Goal: Task Accomplishment & Management: Manage account settings

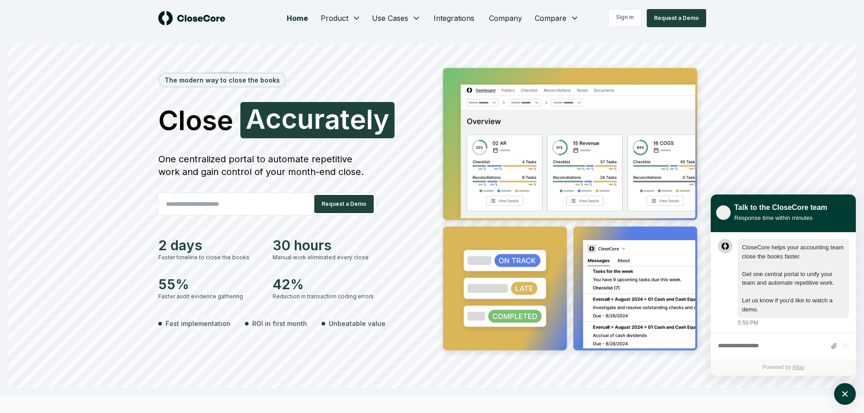
scroll to position [0, 0]
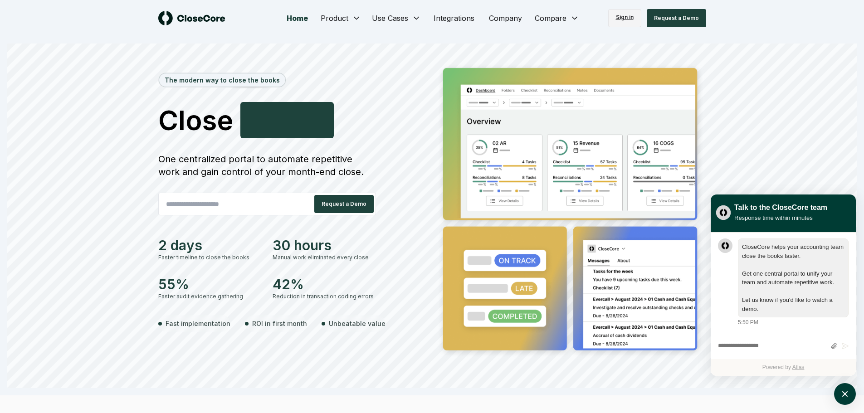
click at [629, 15] on link "Sign in" at bounding box center [624, 18] width 33 height 18
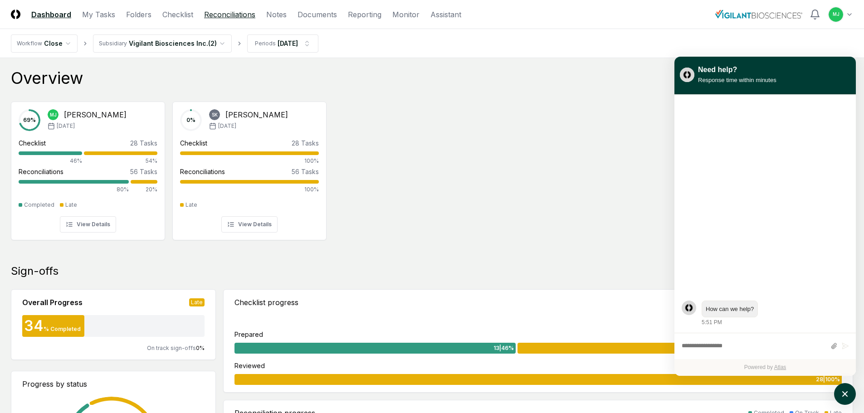
click at [230, 14] on link "Reconciliations" at bounding box center [229, 14] width 51 height 11
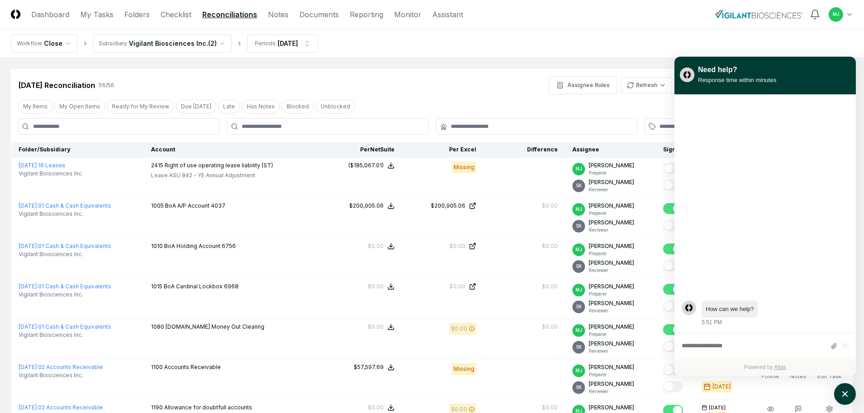
click at [242, 12] on link "Reconciliations" at bounding box center [229, 14] width 55 height 11
click at [139, 17] on link "Folders" at bounding box center [136, 14] width 25 height 11
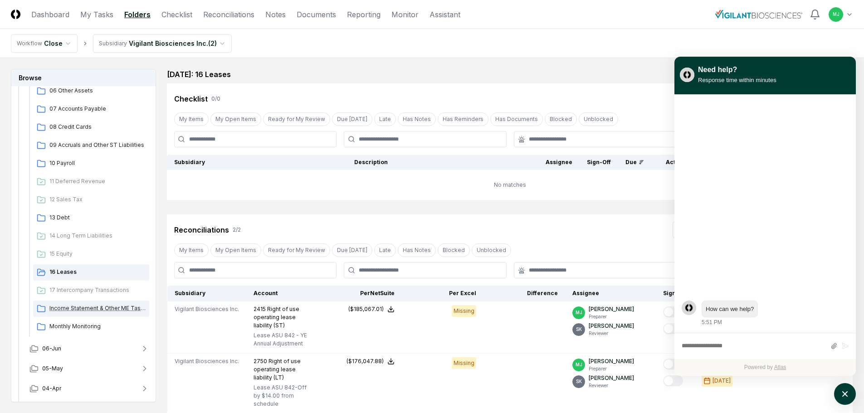
scroll to position [272, 0]
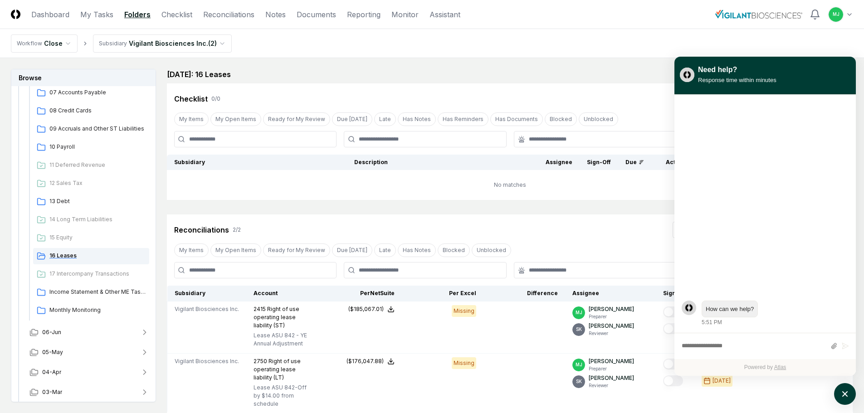
click at [98, 258] on span "16 Leases" at bounding box center [97, 256] width 96 height 8
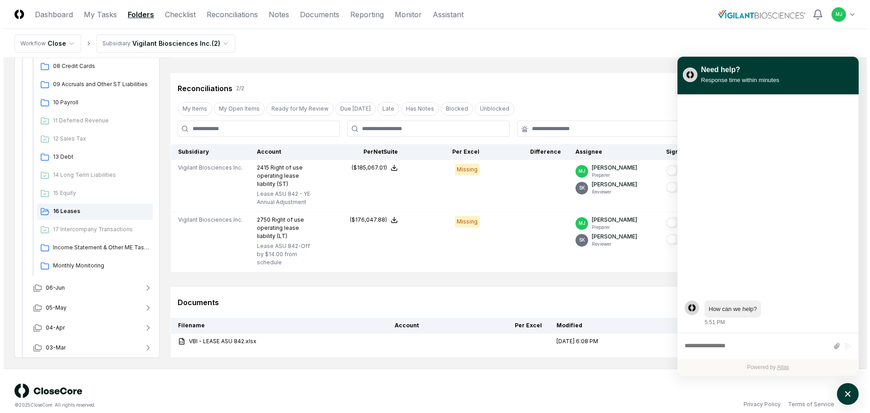
scroll to position [143, 0]
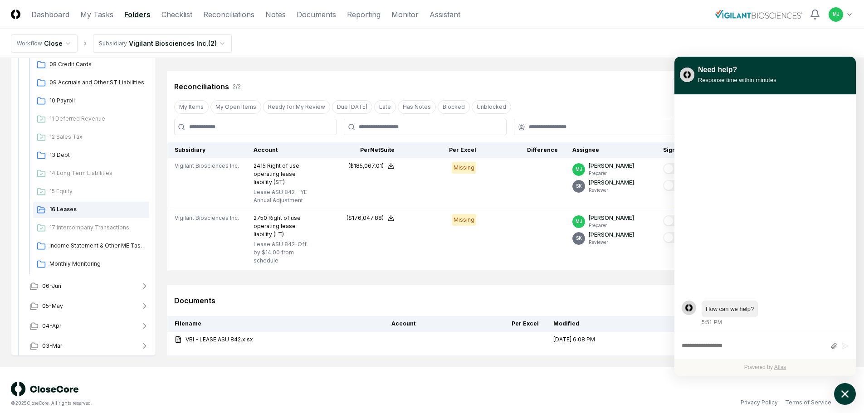
click at [845, 399] on icon "atlas-launcher" at bounding box center [844, 394] width 13 height 13
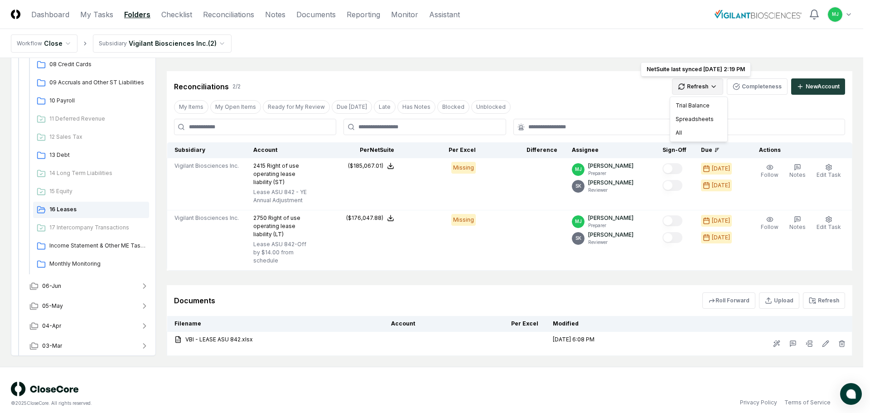
click at [705, 85] on html "CloseCore Dashboard My Tasks Folders Checklist Reconciliations Notes Documents …" at bounding box center [435, 139] width 870 height 564
click at [686, 120] on div "Spreadsheets" at bounding box center [698, 119] width 53 height 14
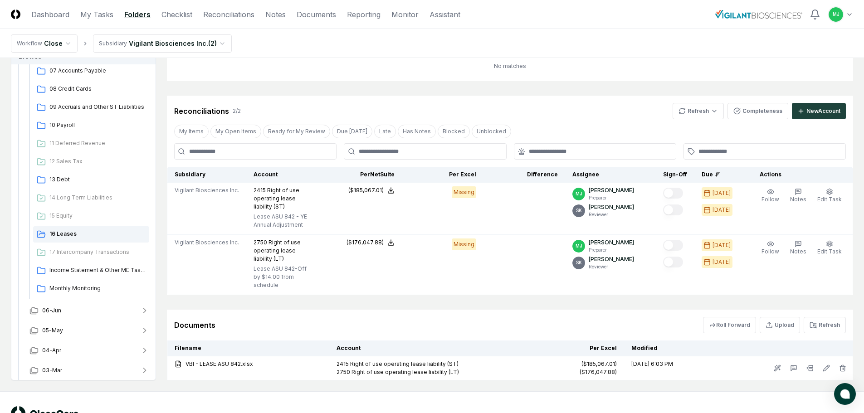
scroll to position [127, 0]
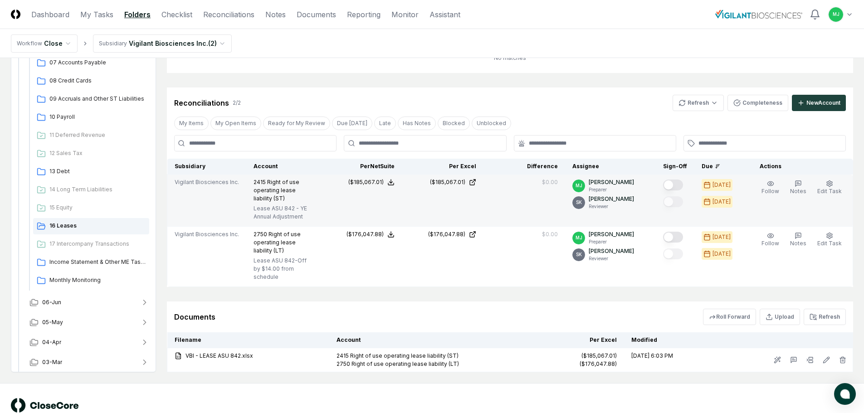
click at [681, 186] on button "Mark complete" at bounding box center [673, 185] width 20 height 11
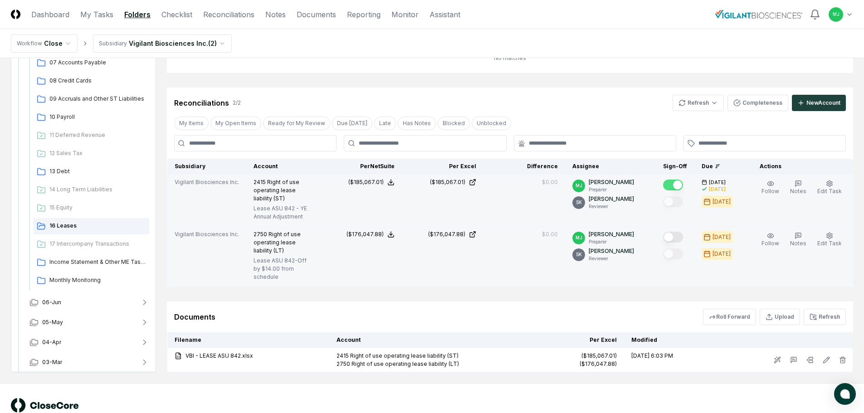
click at [683, 239] on button "Mark complete" at bounding box center [673, 237] width 20 height 11
click at [68, 167] on span "13 Debt" at bounding box center [97, 171] width 96 height 8
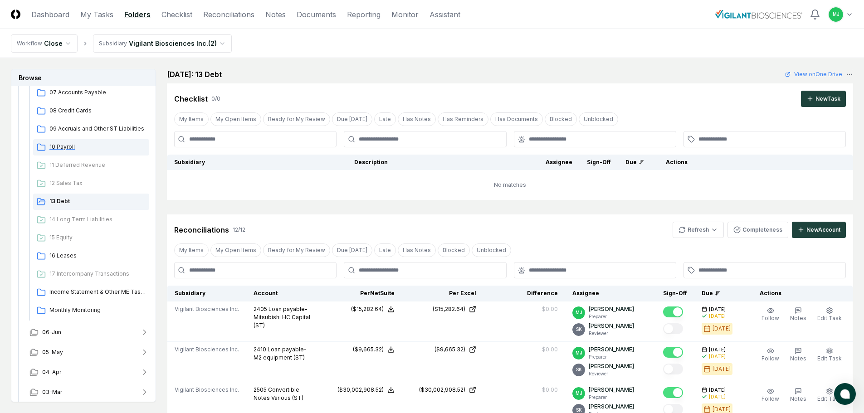
click at [56, 147] on span "10 Payroll" at bounding box center [97, 147] width 96 height 8
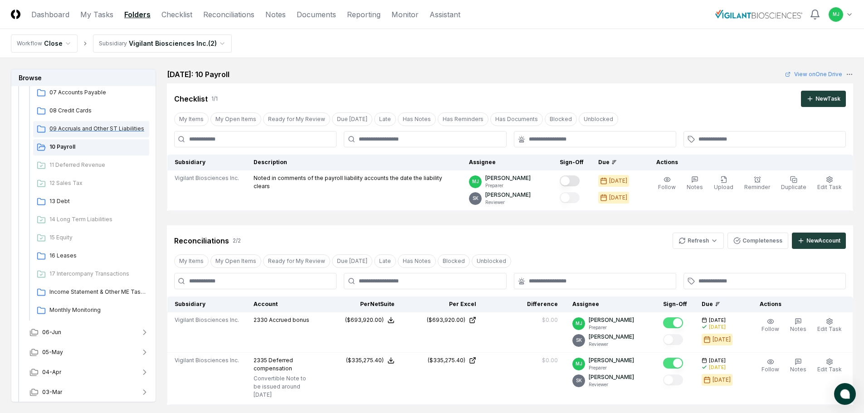
click at [64, 126] on span "09 Accruals and Other ST Liabilities" at bounding box center [97, 129] width 96 height 8
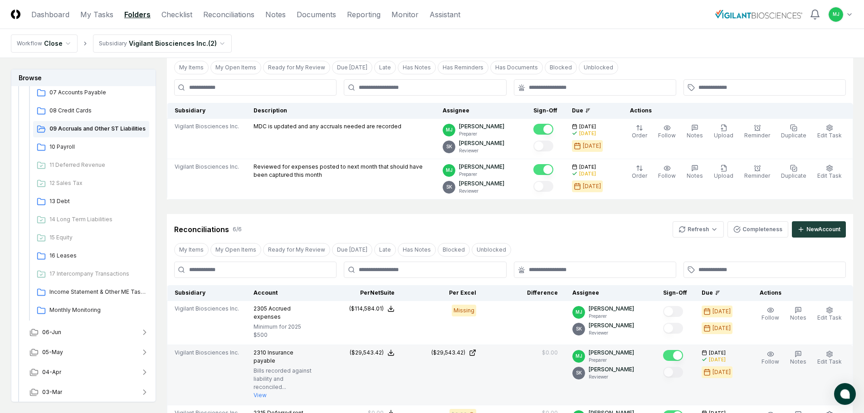
scroll to position [43, 0]
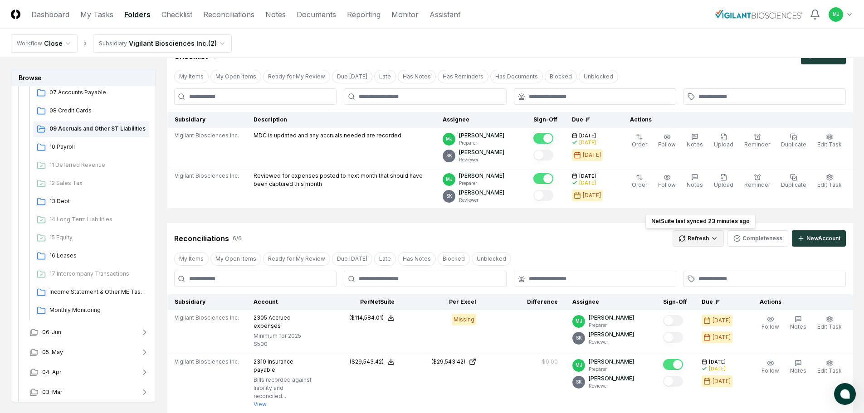
click at [716, 237] on html "CloseCore Dashboard My Tasks Folders Checklist Reconciliations Notes Documents …" at bounding box center [432, 353] width 864 height 793
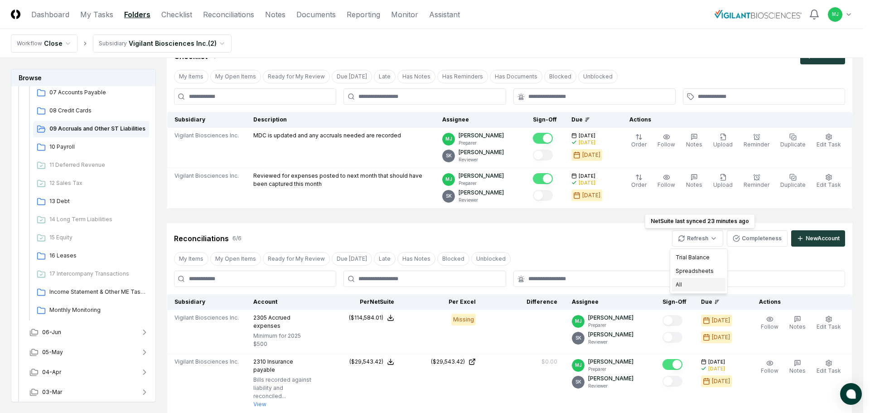
click at [679, 284] on div "All" at bounding box center [698, 285] width 53 height 14
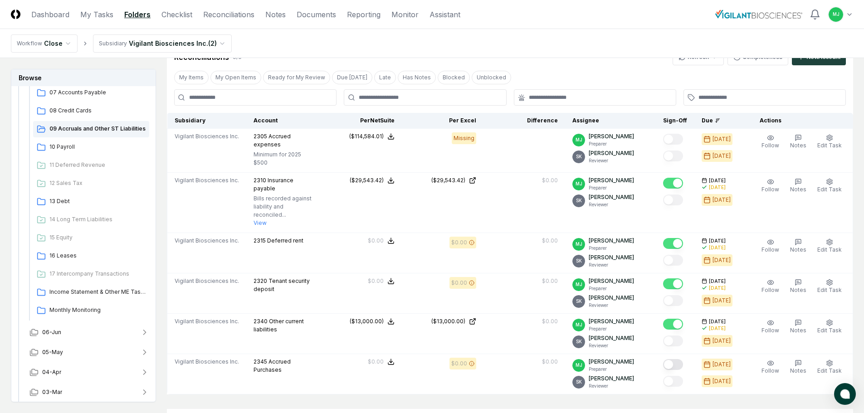
scroll to position [269, 0]
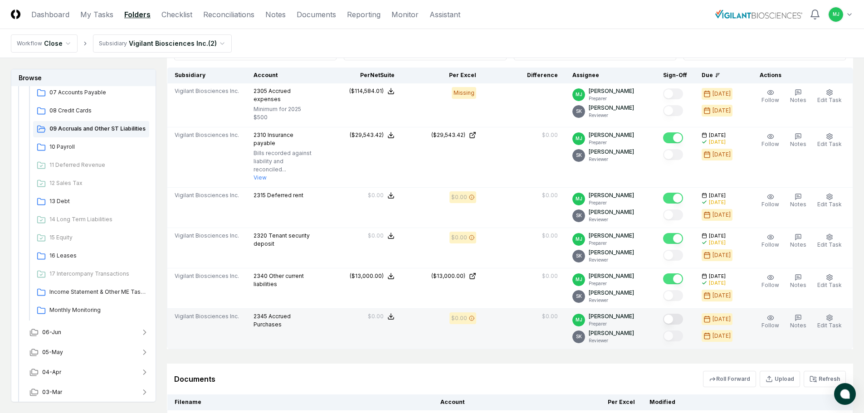
click at [682, 314] on button "Mark complete" at bounding box center [673, 319] width 20 height 11
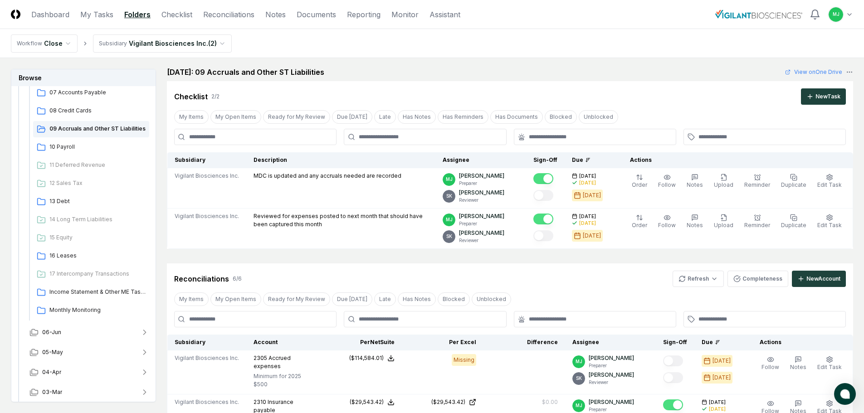
scroll to position [0, 0]
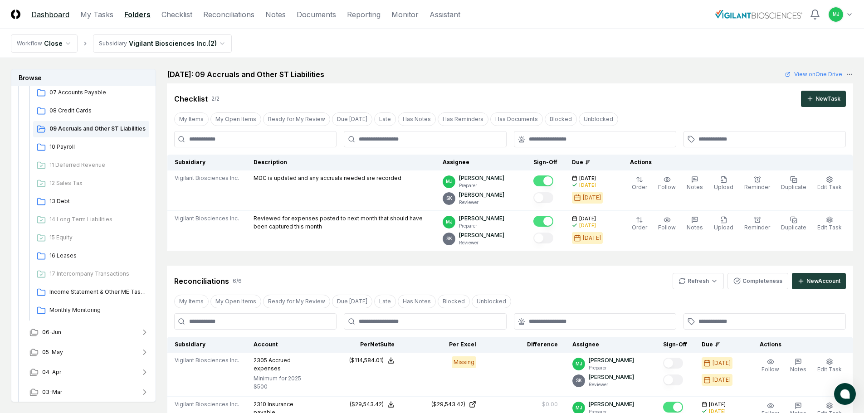
click at [49, 16] on link "Dashboard" at bounding box center [50, 14] width 38 height 11
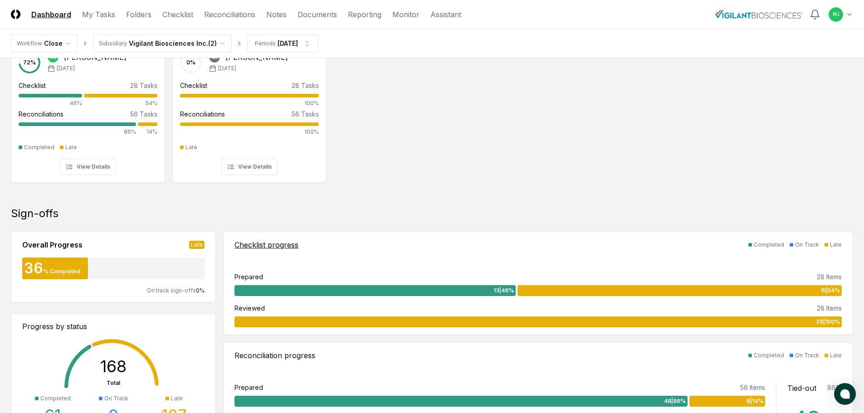
scroll to position [45, 0]
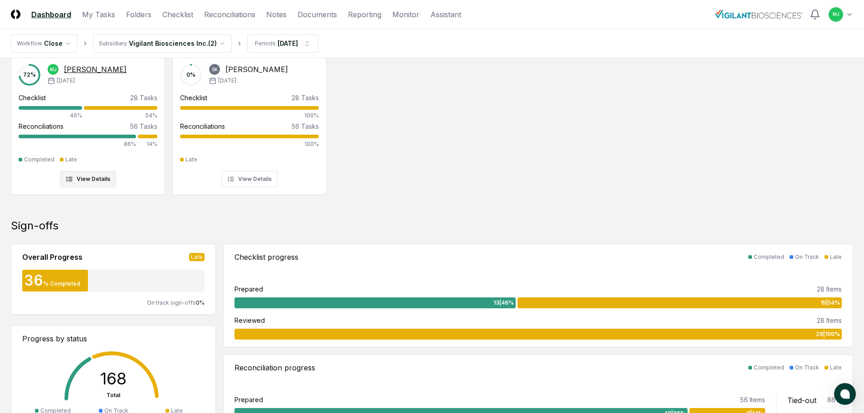
click at [88, 104] on div "Checklist 28 Tasks 46% 54%" at bounding box center [88, 106] width 139 height 27
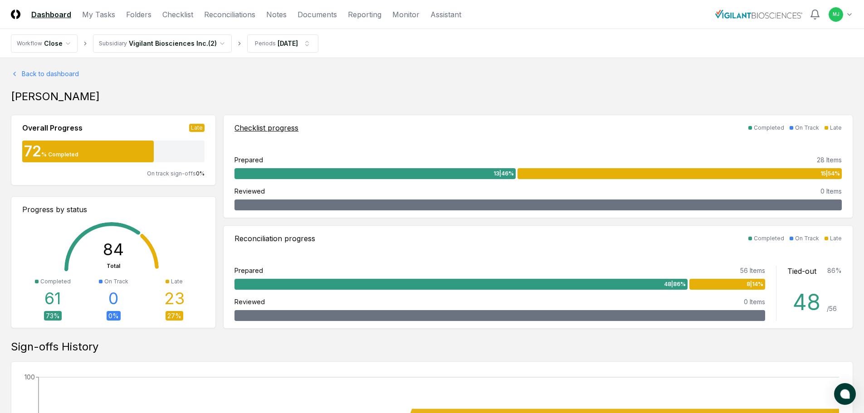
click at [409, 174] on div "13 | 46 %" at bounding box center [374, 173] width 281 height 11
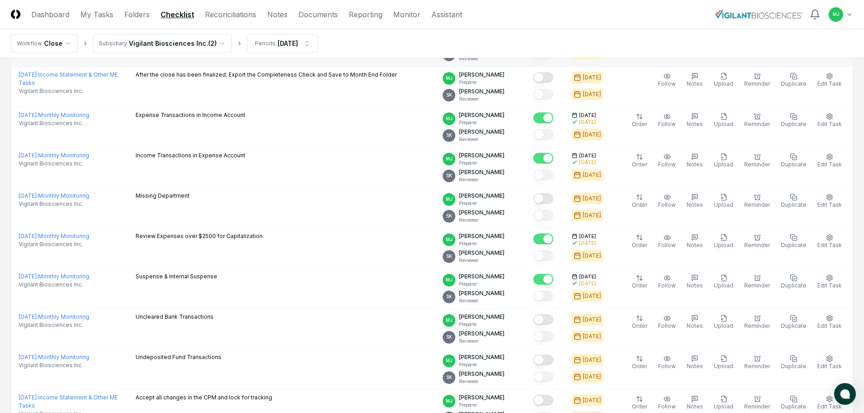
scroll to position [136, 0]
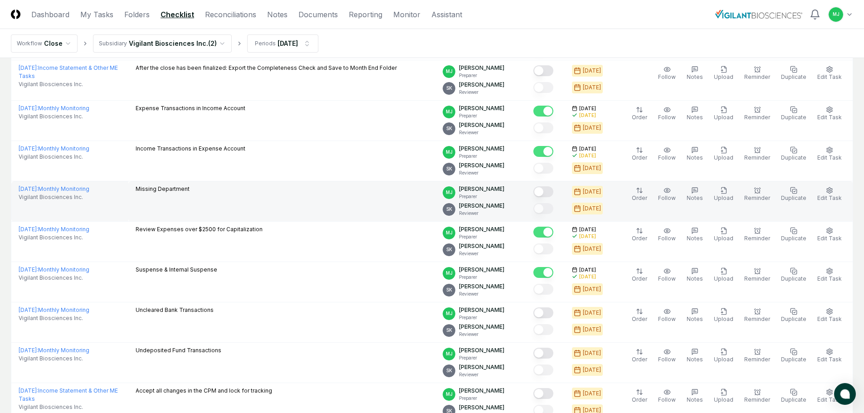
click at [553, 195] on button "Mark complete" at bounding box center [543, 191] width 20 height 11
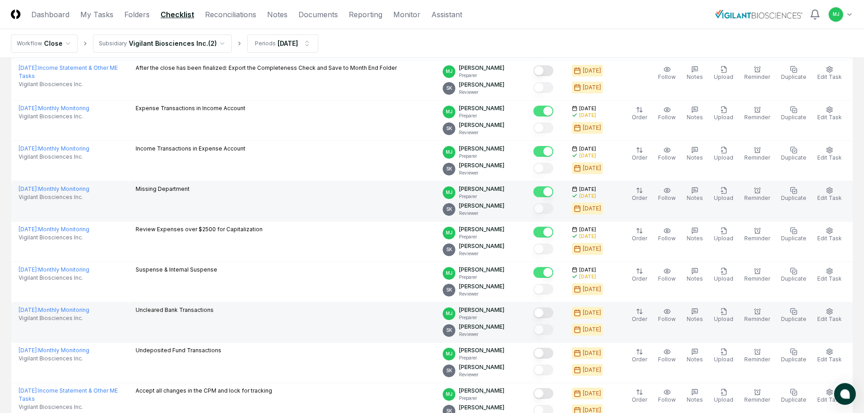
click at [553, 313] on button "Mark complete" at bounding box center [543, 312] width 20 height 11
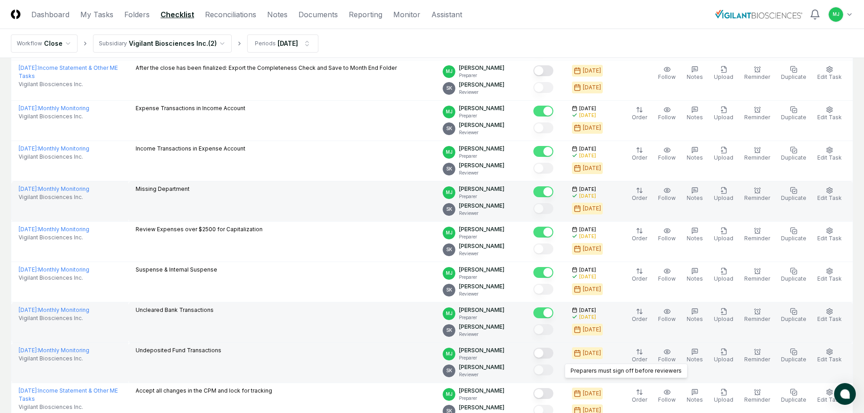
click at [553, 358] on button "Mark complete" at bounding box center [543, 353] width 20 height 11
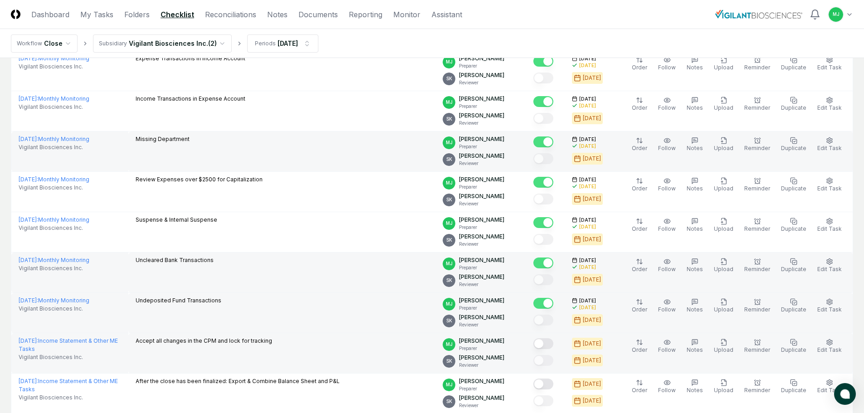
scroll to position [272, 0]
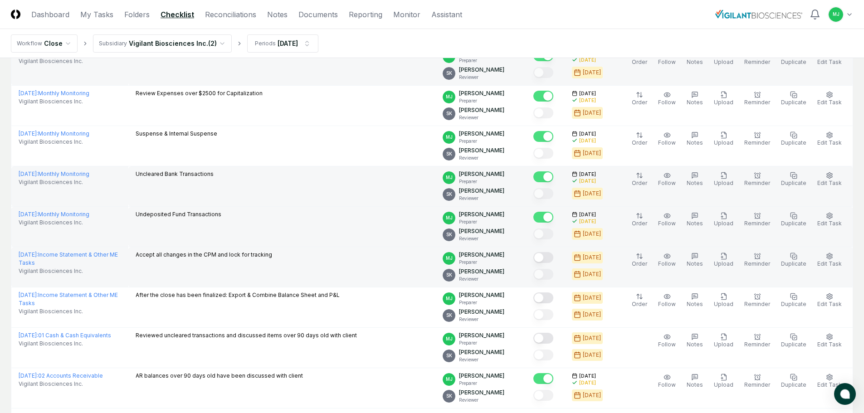
click at [553, 257] on button "Mark complete" at bounding box center [543, 257] width 20 height 11
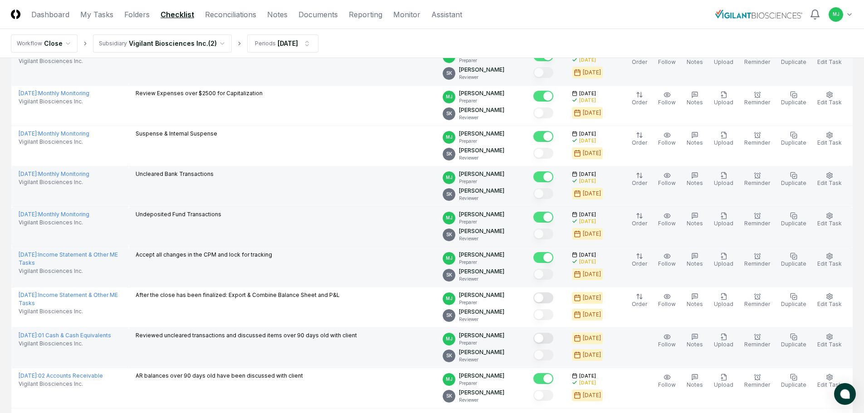
click at [553, 338] on button "Mark complete" at bounding box center [543, 338] width 20 height 11
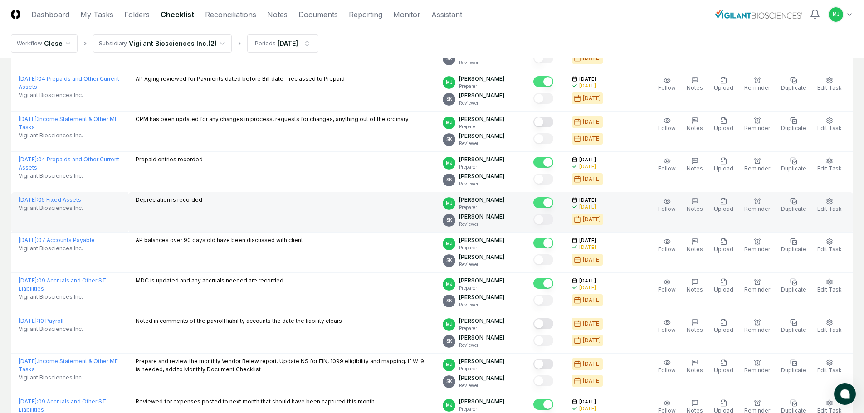
scroll to position [680, 0]
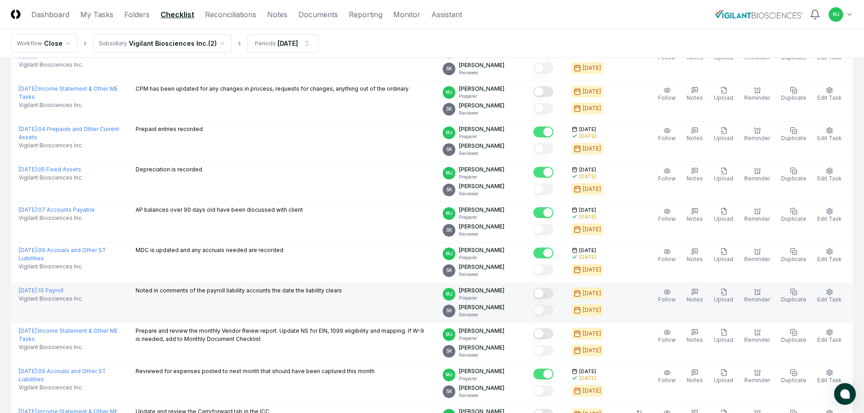
click at [553, 294] on button "Mark complete" at bounding box center [543, 293] width 20 height 11
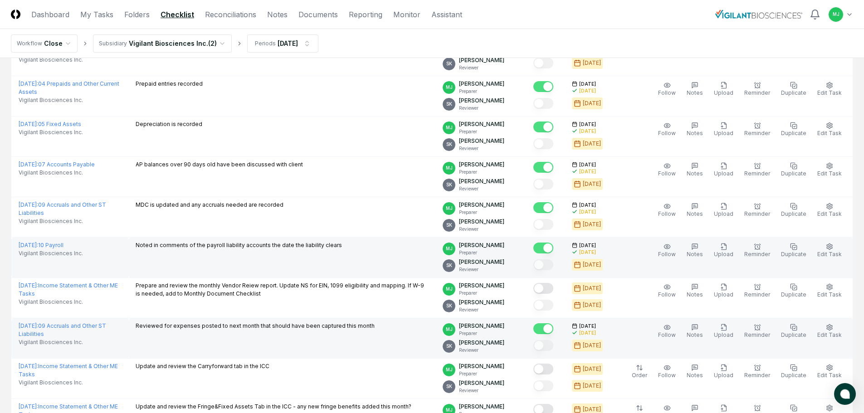
scroll to position [771, 0]
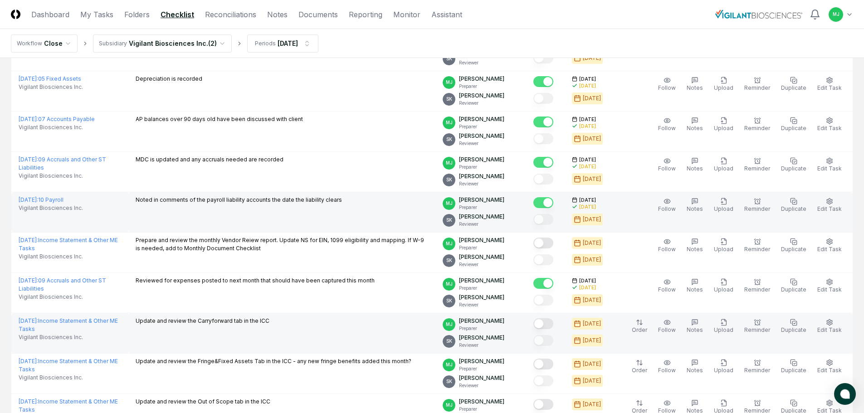
click at [553, 325] on button "Mark complete" at bounding box center [543, 323] width 20 height 11
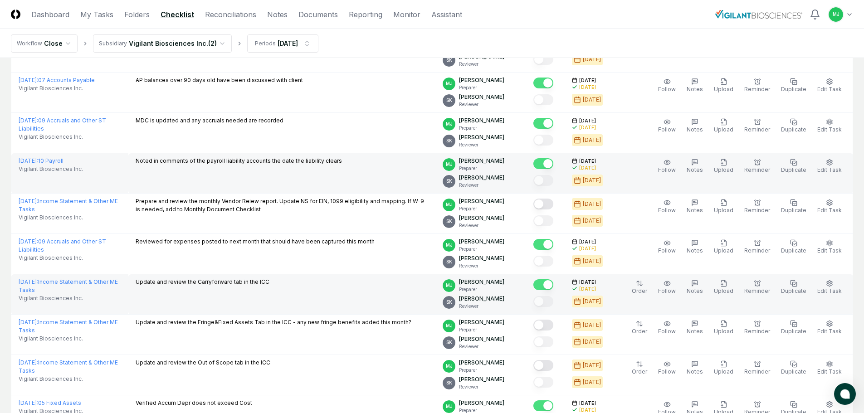
scroll to position [861, 0]
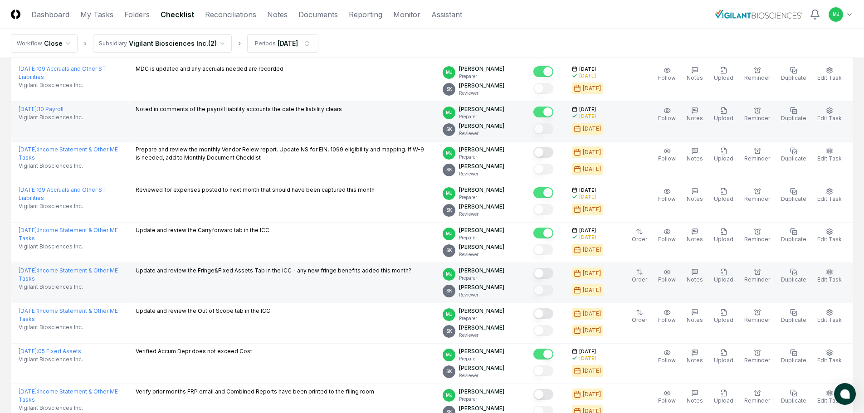
click at [553, 275] on button "Mark complete" at bounding box center [543, 273] width 20 height 11
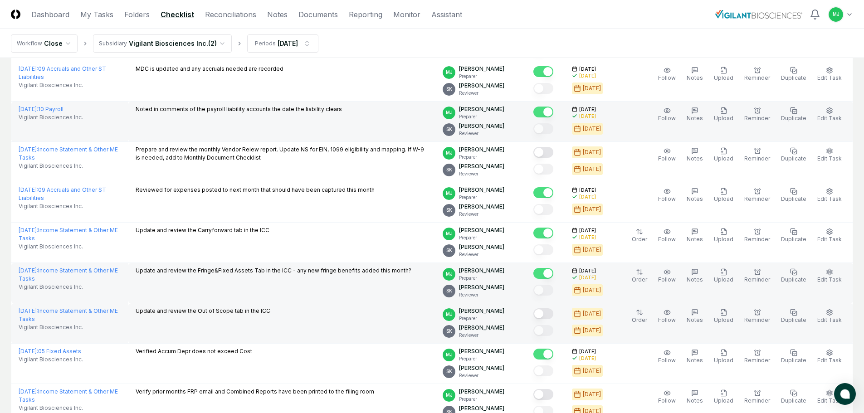
click at [553, 314] on button "Mark complete" at bounding box center [543, 313] width 20 height 11
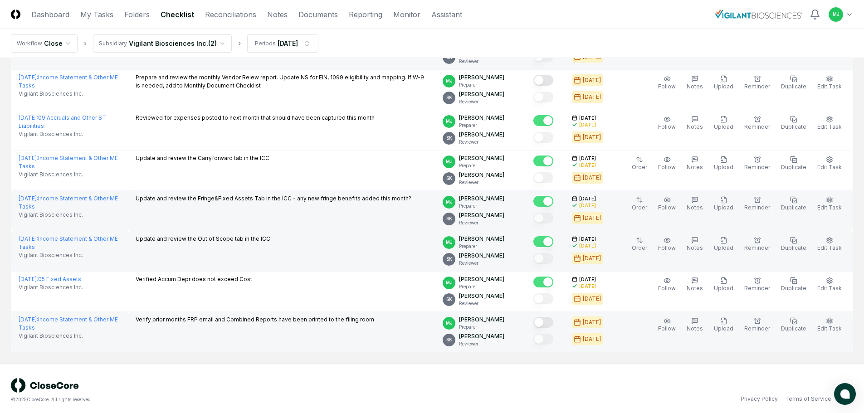
scroll to position [938, 0]
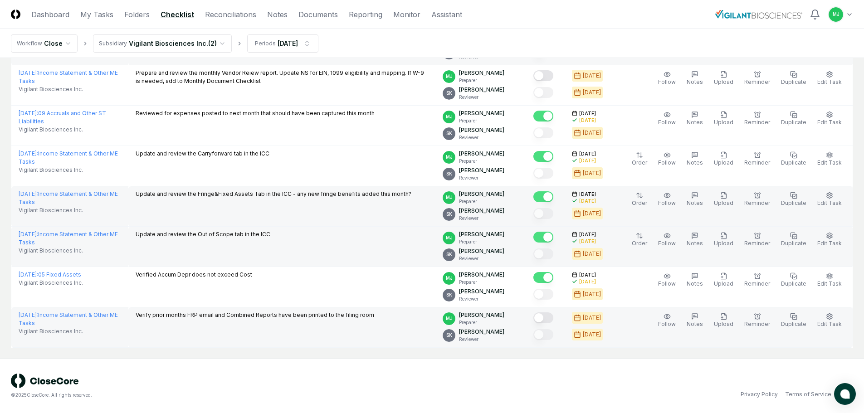
click at [553, 316] on button "Mark complete" at bounding box center [543, 317] width 20 height 11
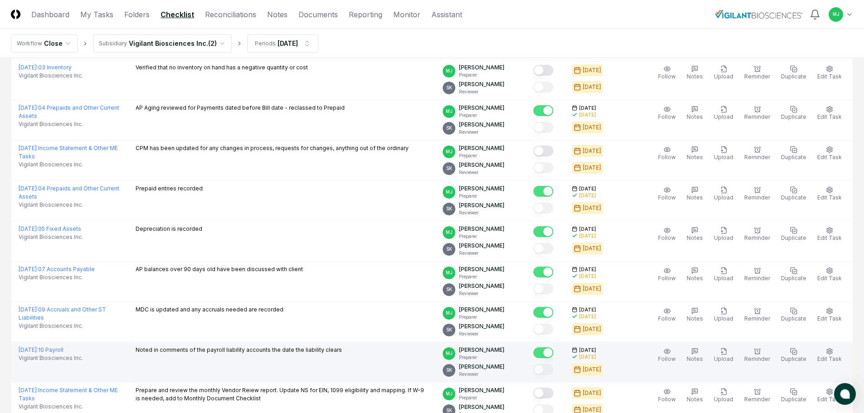
scroll to position [575, 0]
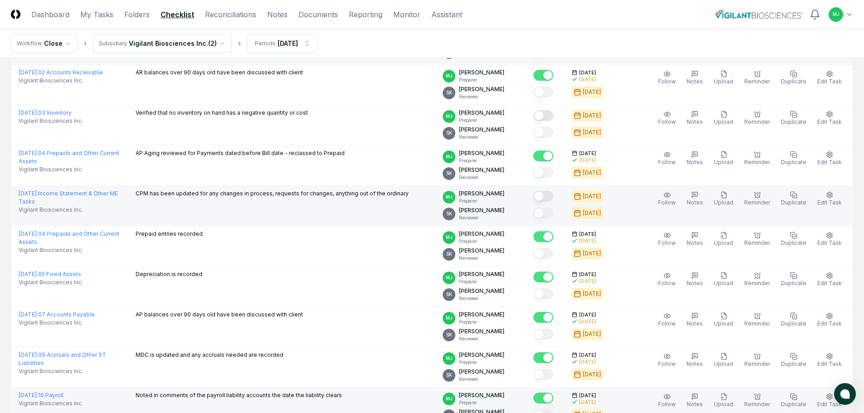
click at [553, 191] on button "Mark complete" at bounding box center [543, 196] width 20 height 11
click at [50, 15] on link "Dashboard" at bounding box center [50, 14] width 38 height 11
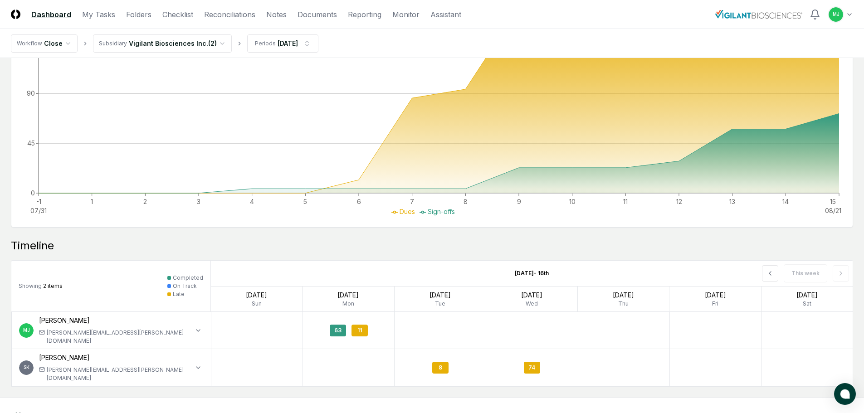
scroll to position [580, 0]
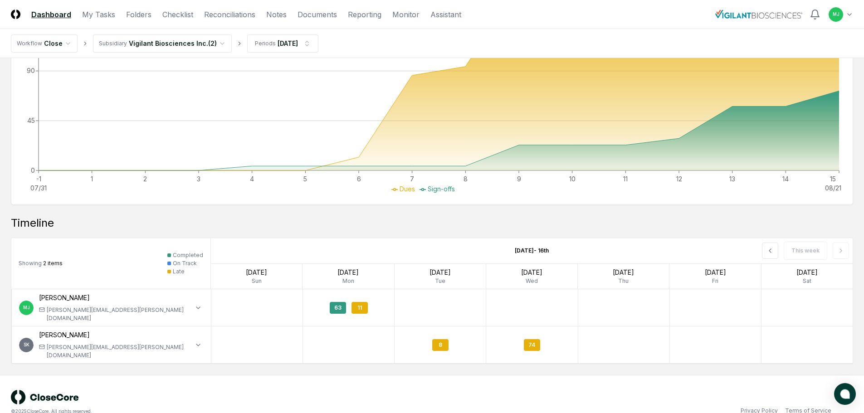
click at [834, 248] on div "This week" at bounding box center [724, 250] width 257 height 25
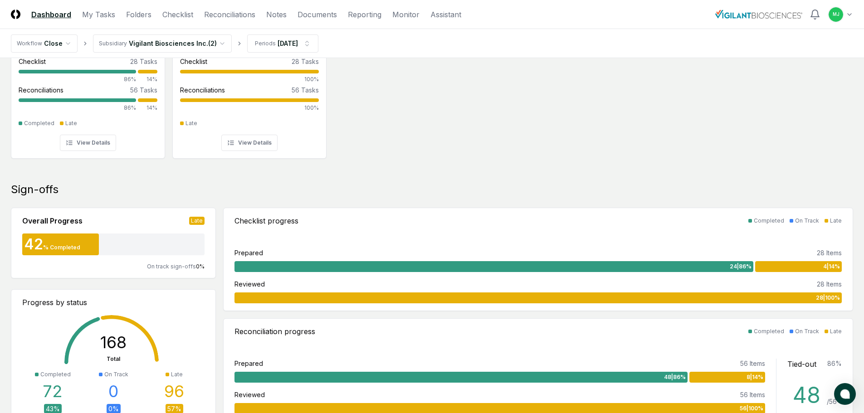
scroll to position [0, 0]
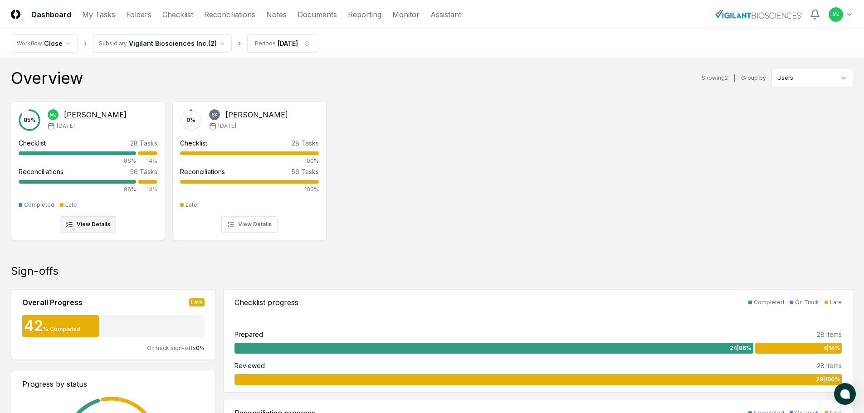
click at [65, 220] on button "View Details" at bounding box center [88, 224] width 56 height 16
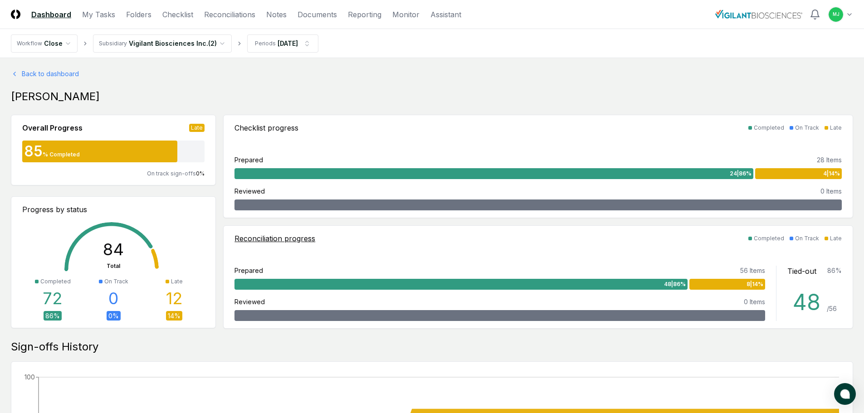
click at [716, 279] on div "8 | 14 %" at bounding box center [727, 284] width 76 height 11
